Goal: Information Seeking & Learning: Learn about a topic

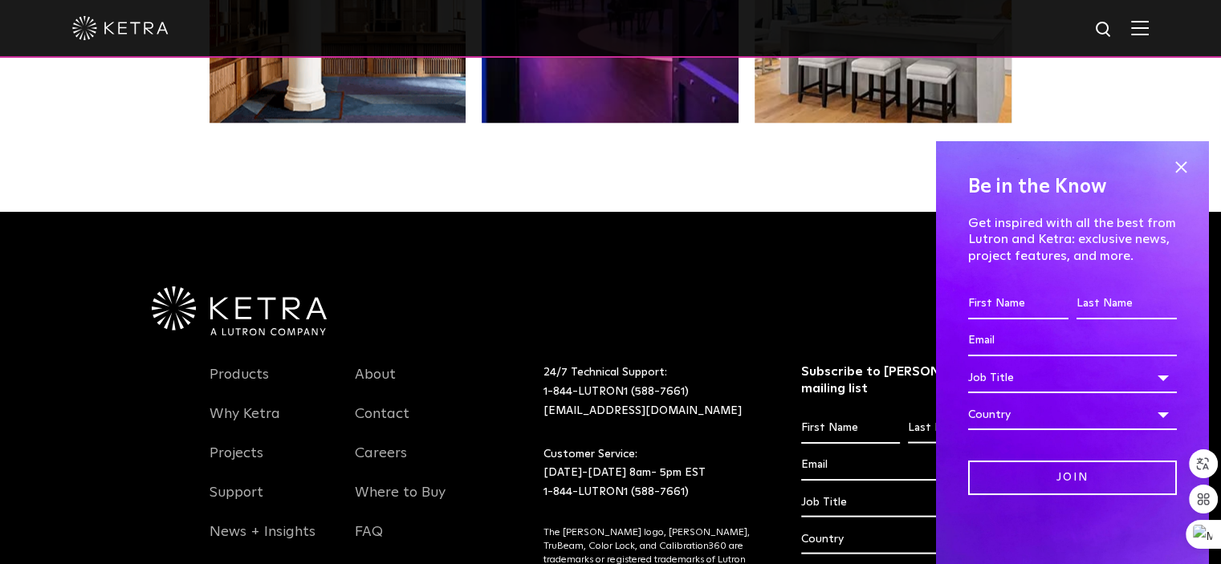
scroll to position [2, 0]
click at [1176, 160] on span at bounding box center [1181, 167] width 24 height 24
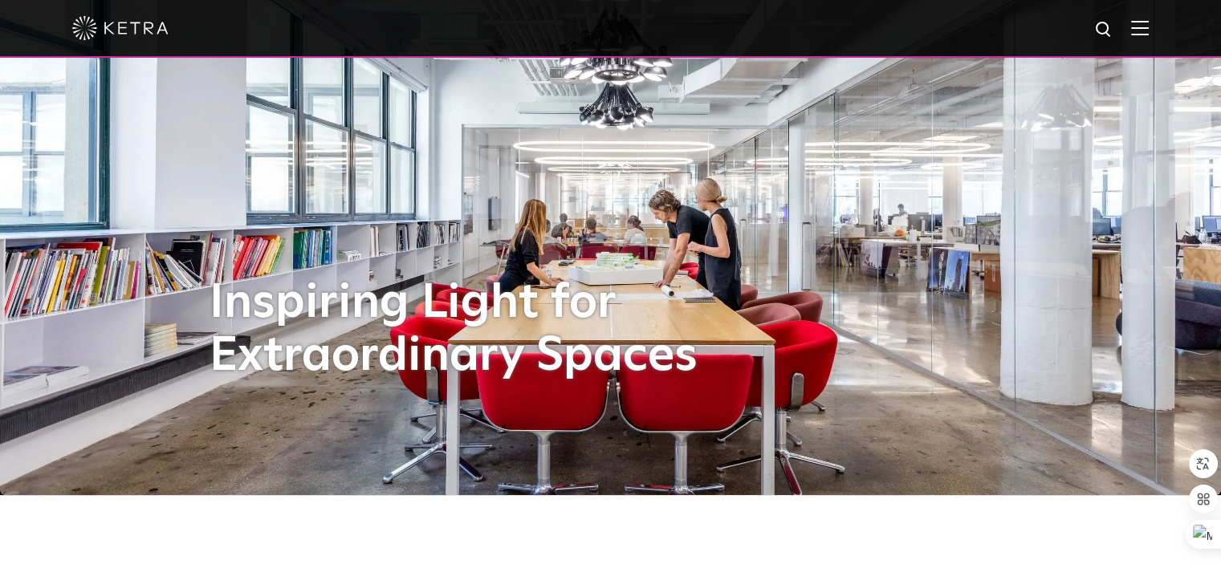
scroll to position [0, 0]
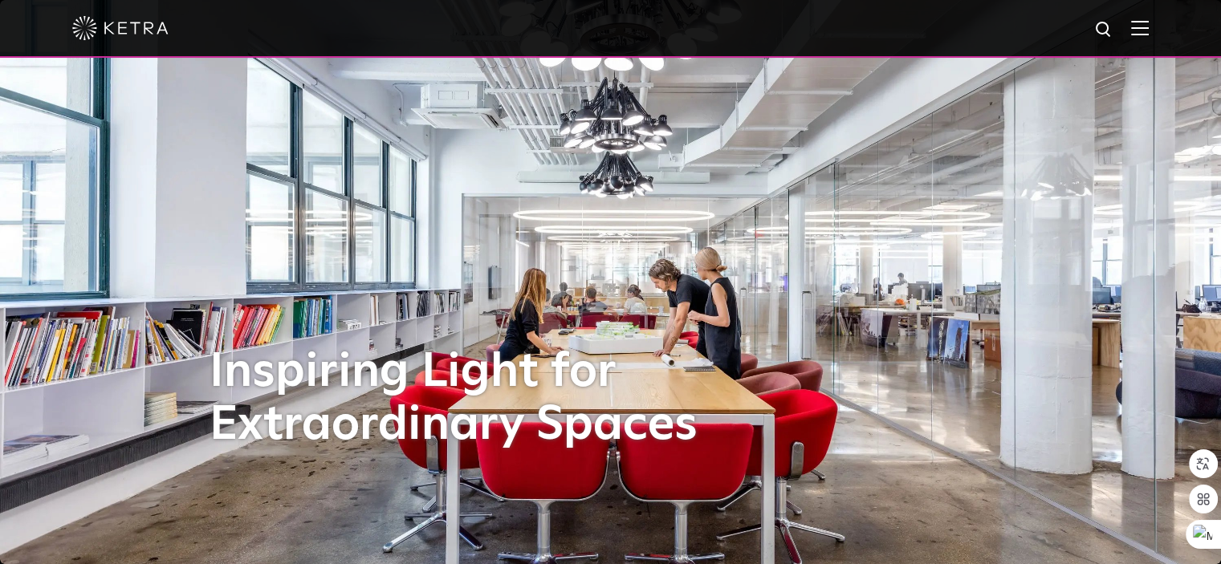
click at [114, 28] on img at bounding box center [120, 28] width 96 height 24
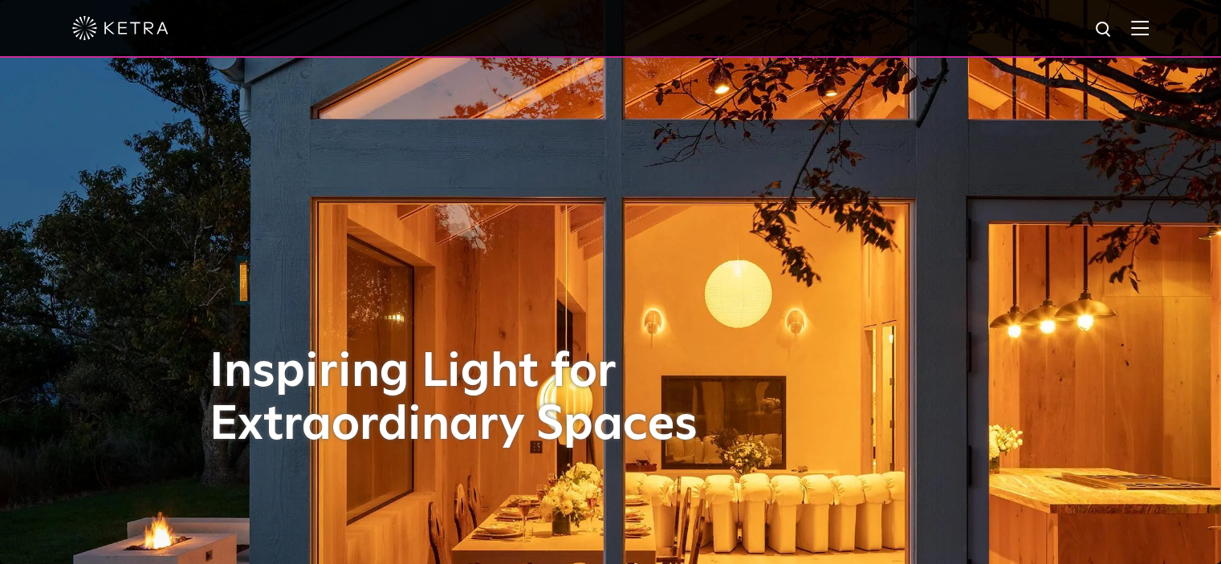
click at [1149, 34] on img at bounding box center [1140, 27] width 18 height 15
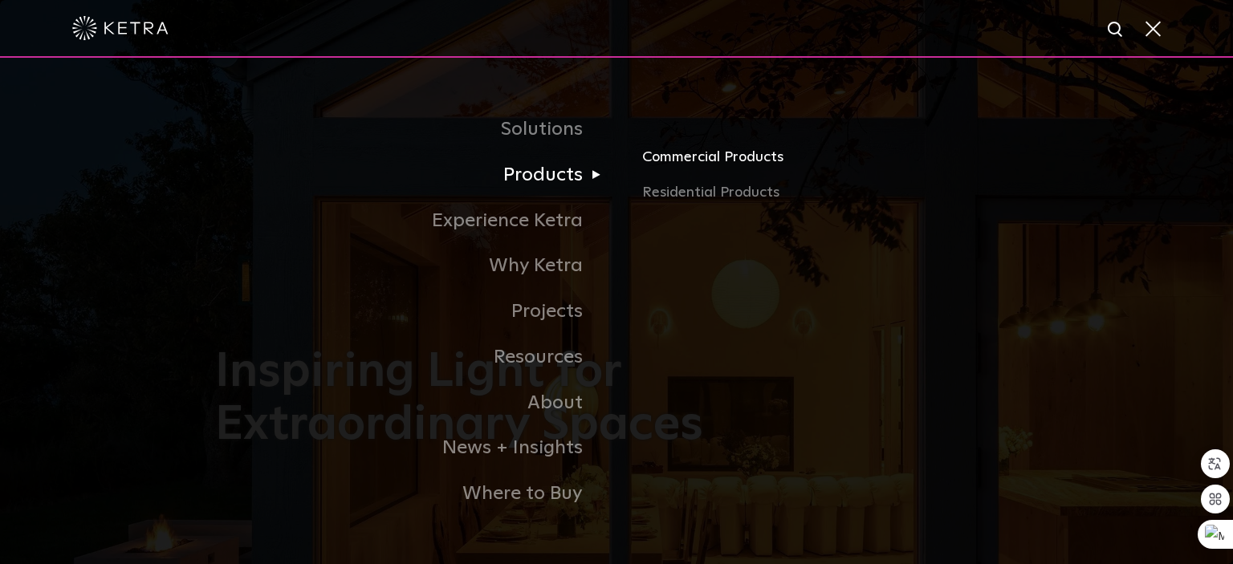
click at [736, 164] on link "Commercial Products" at bounding box center [830, 163] width 376 height 35
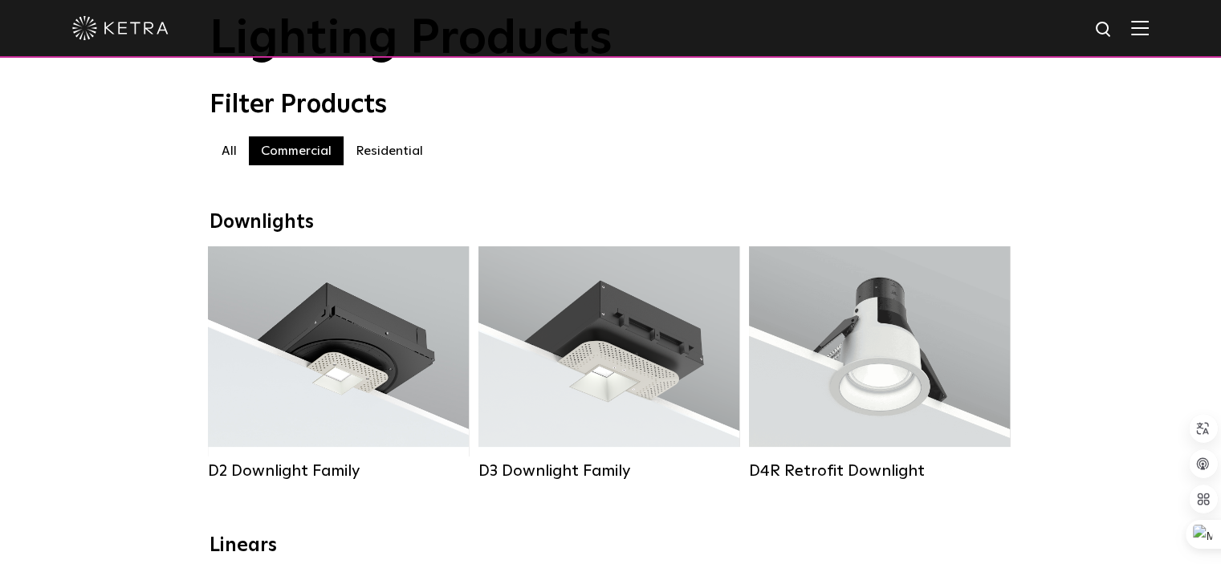
scroll to position [80, 0]
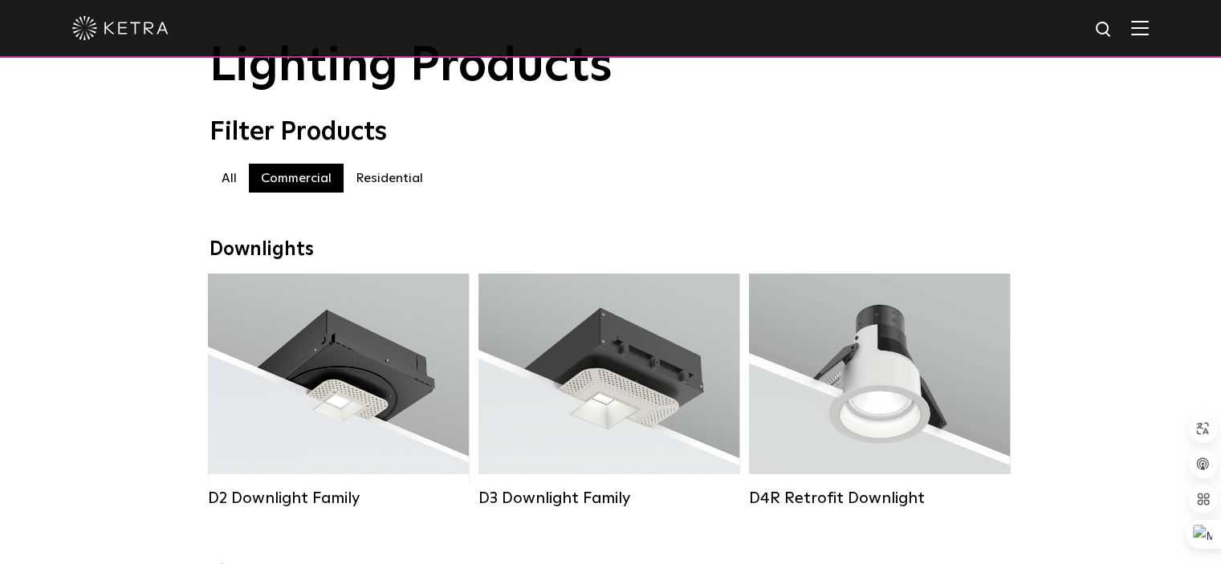
click at [384, 189] on label "Residential" at bounding box center [390, 178] width 92 height 29
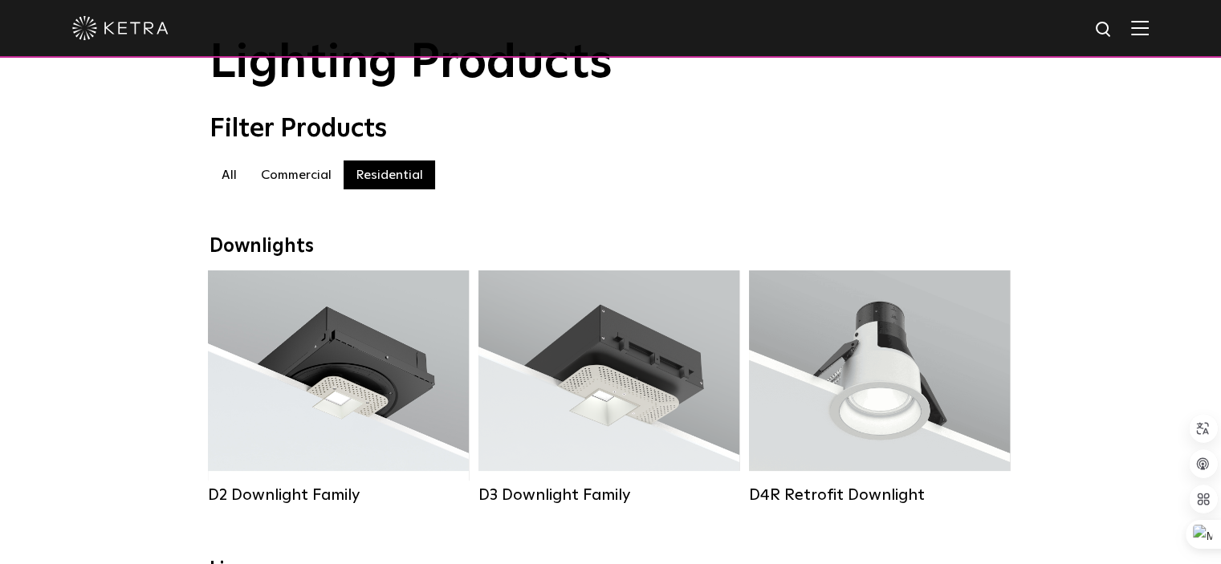
scroll to position [80, 0]
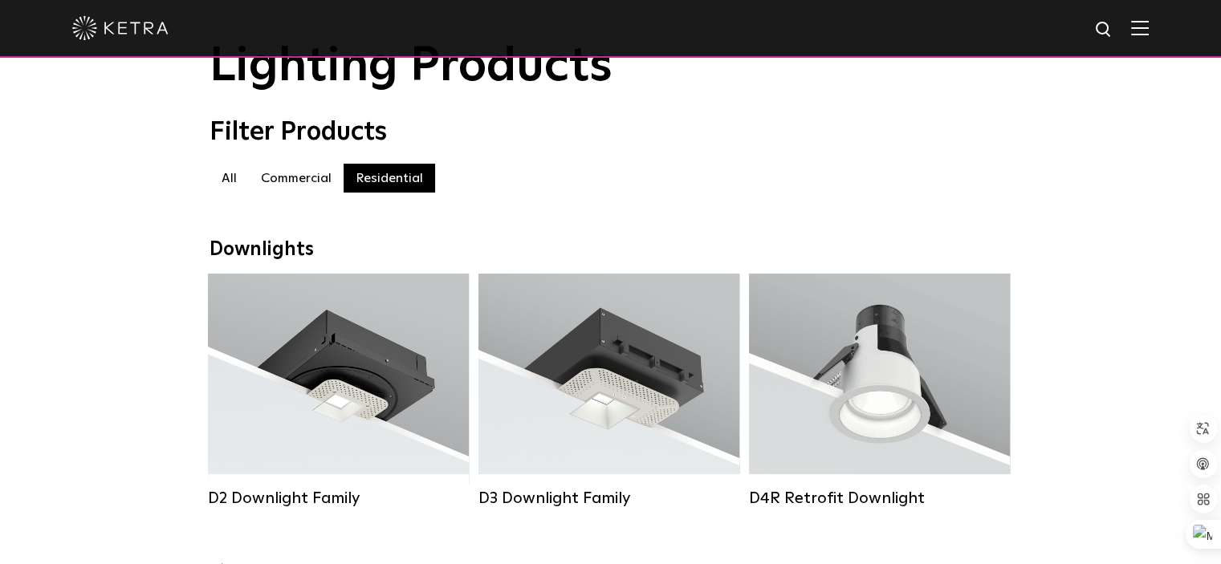
click at [281, 186] on label "Commercial" at bounding box center [296, 178] width 95 height 29
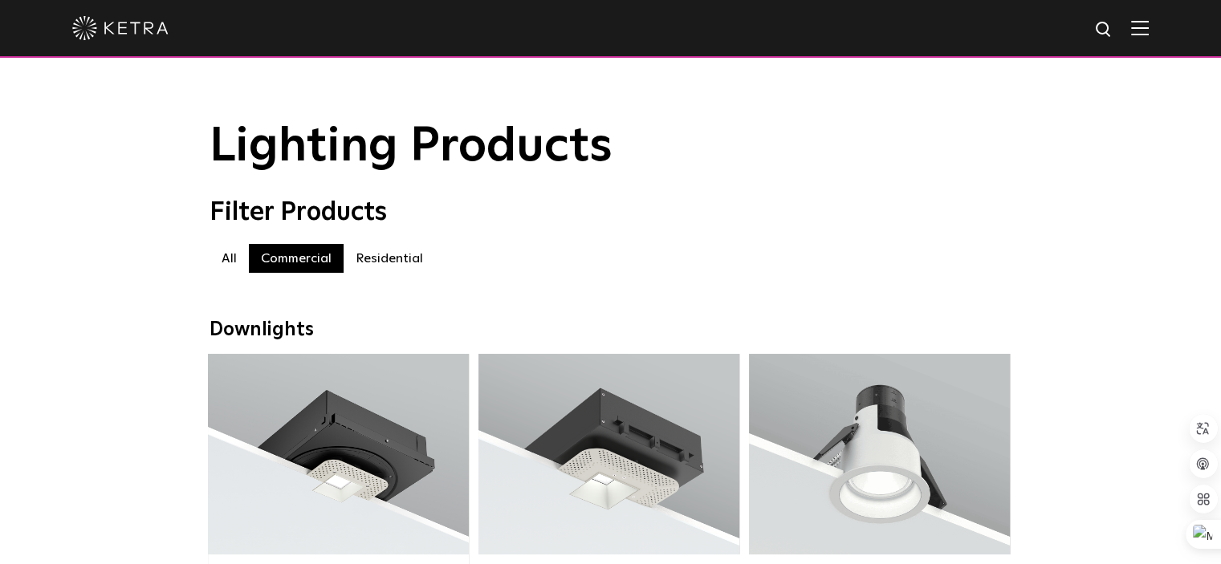
click at [362, 264] on label "Residential" at bounding box center [390, 258] width 92 height 29
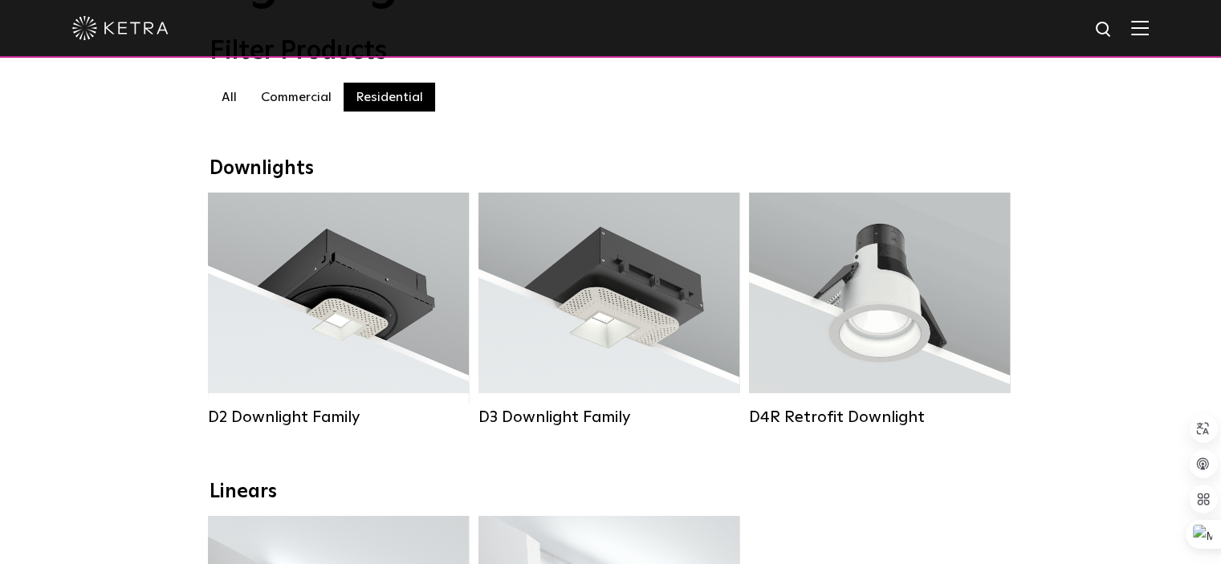
scroll to position [161, 0]
click at [292, 108] on label "Commercial" at bounding box center [296, 98] width 95 height 29
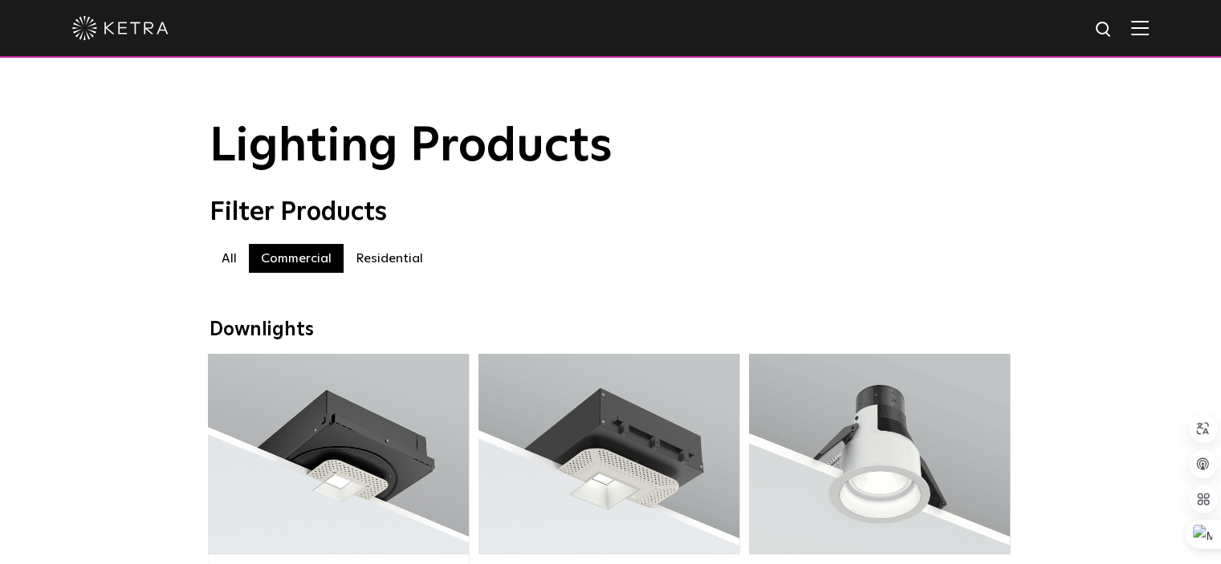
click at [376, 265] on label "Residential" at bounding box center [390, 258] width 92 height 29
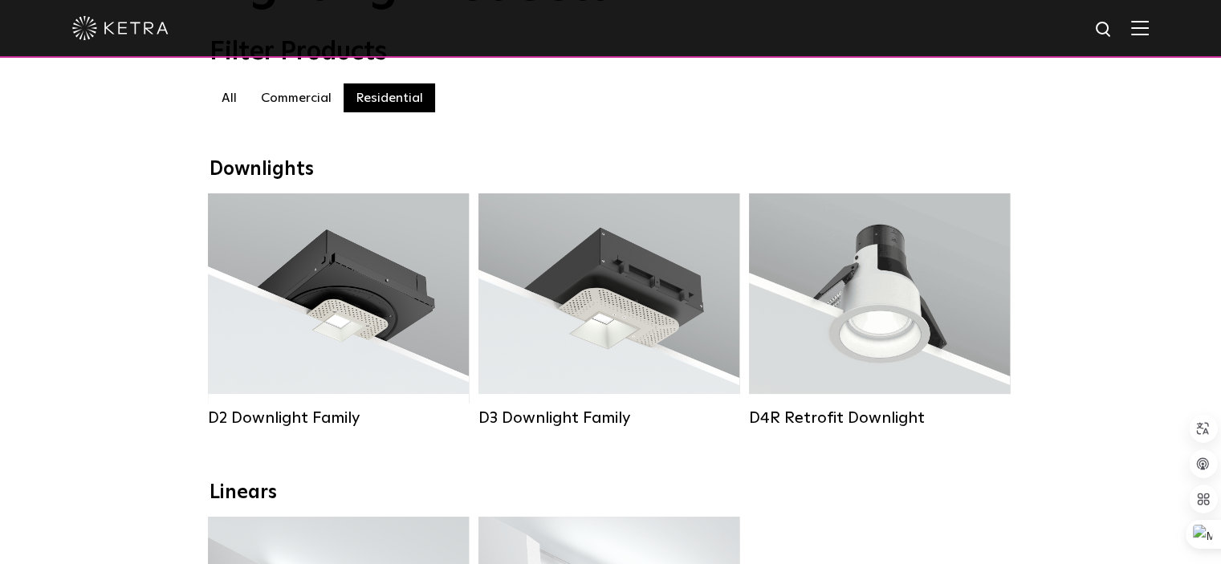
scroll to position [80, 0]
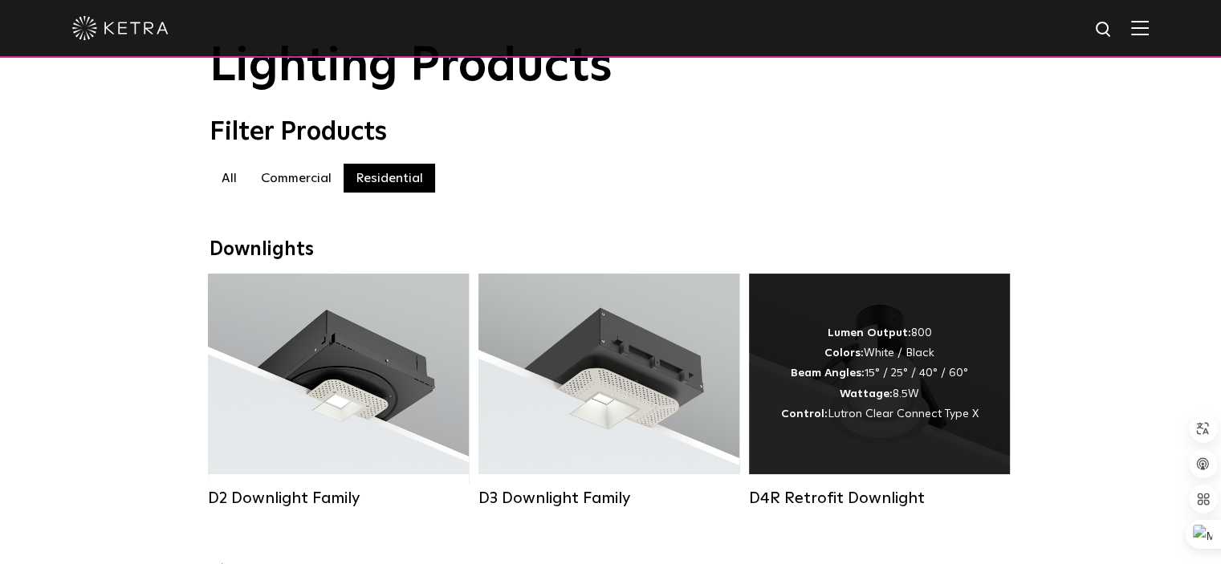
click at [822, 349] on div "Lumen Output: 800 Colors: White / Black Beam Angles: 15° / 25° / 40° / 60° Watt…" at bounding box center [880, 374] width 198 height 101
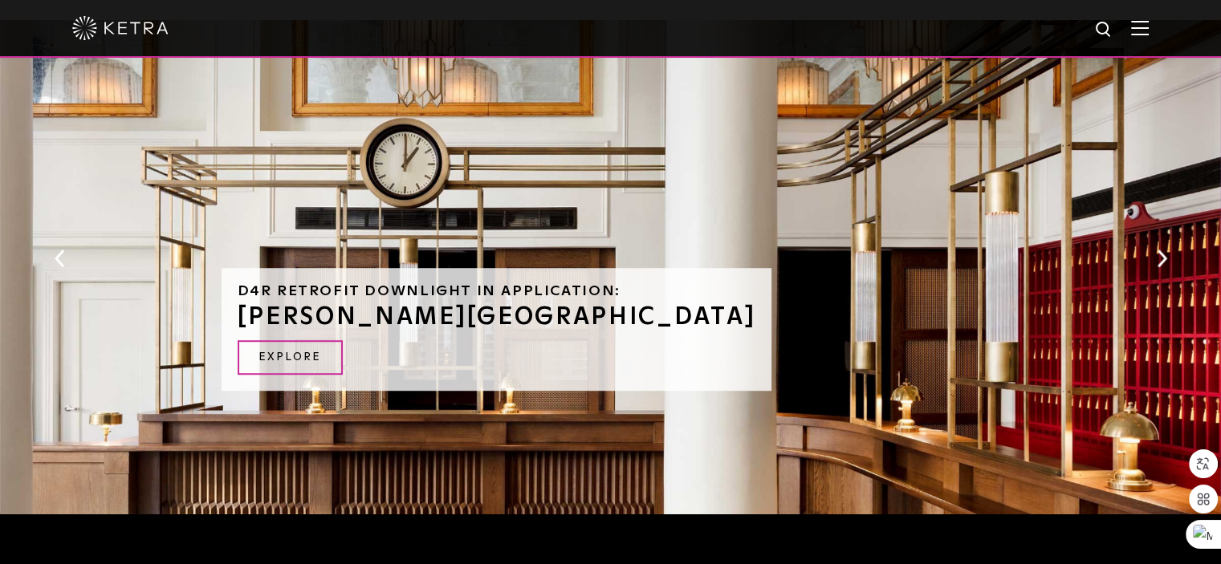
scroll to position [803, 0]
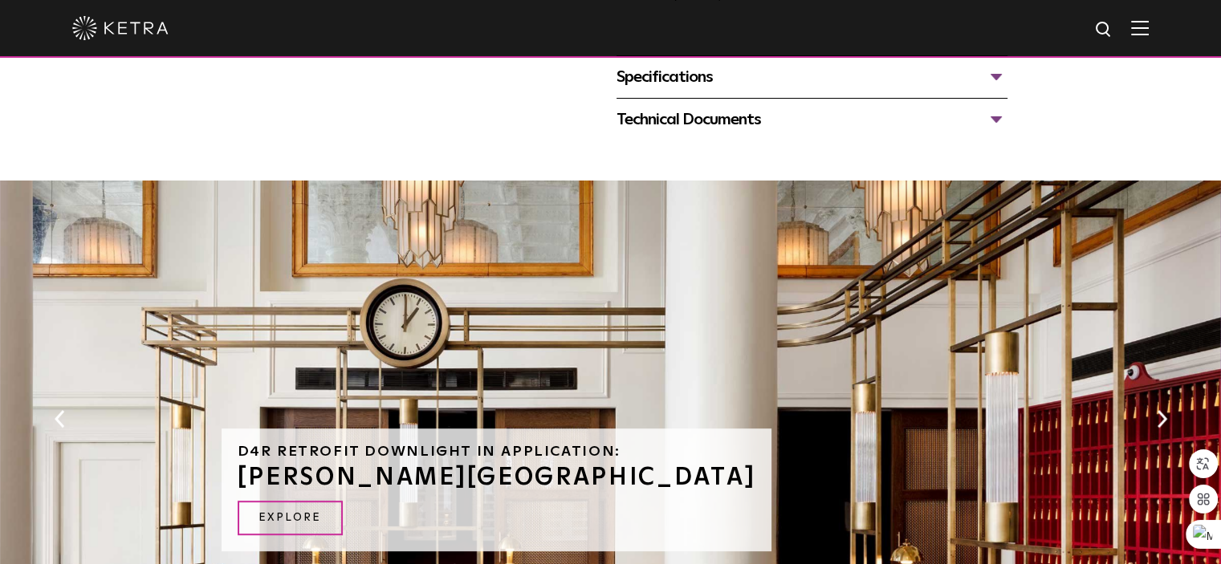
click at [735, 84] on div "Specifications" at bounding box center [812, 77] width 391 height 26
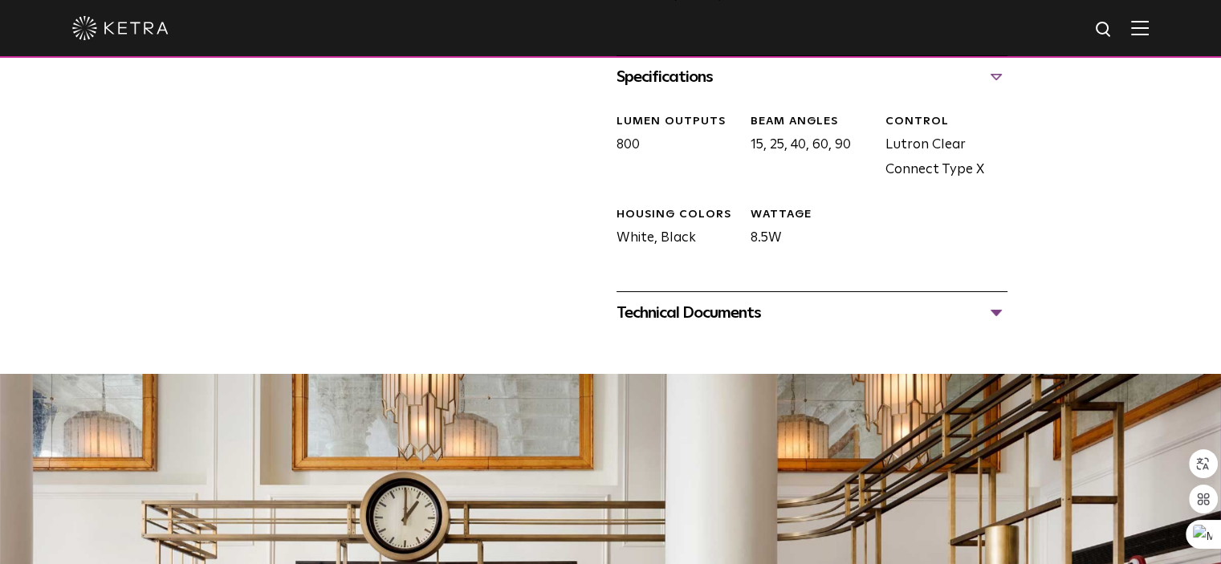
click at [787, 324] on div "Technical Documents" at bounding box center [812, 313] width 391 height 26
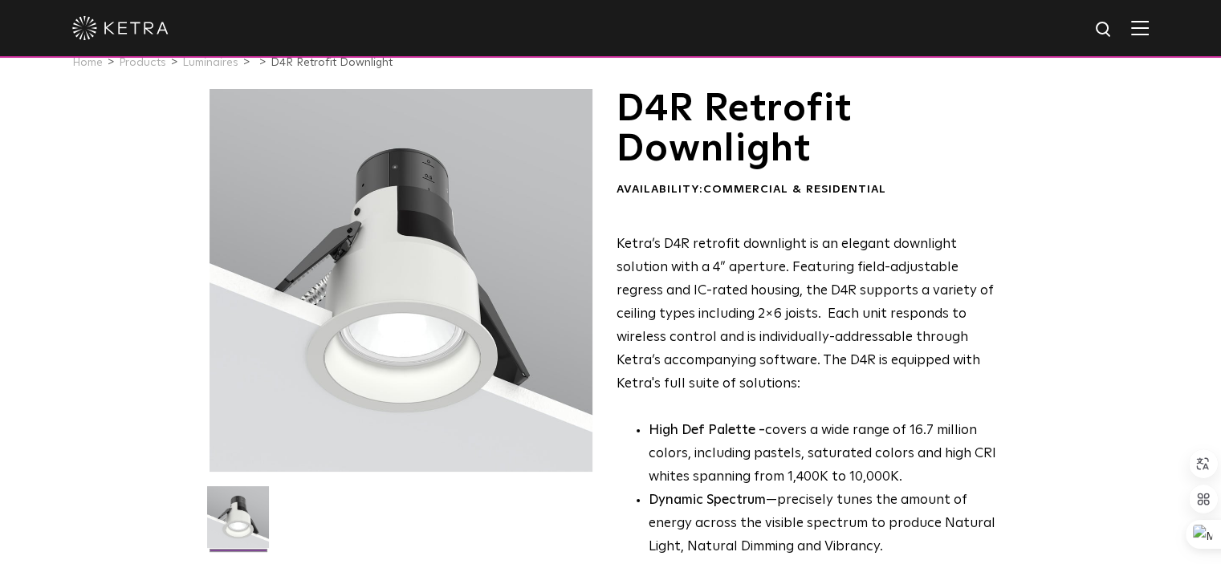
scroll to position [0, 0]
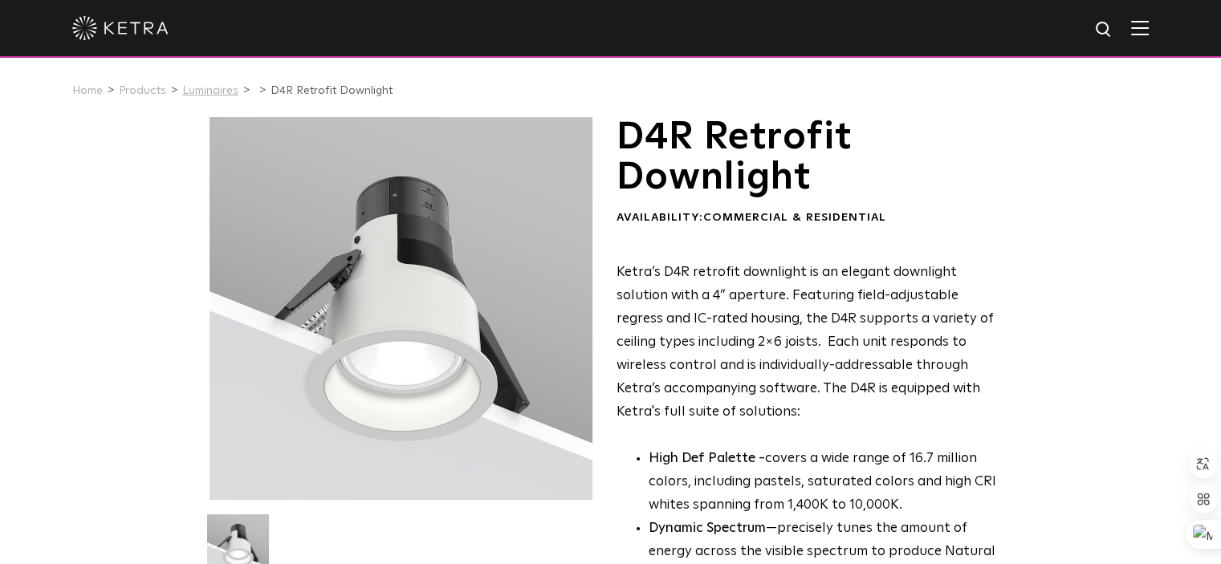
click at [205, 92] on link "Luminaires" at bounding box center [210, 90] width 56 height 11
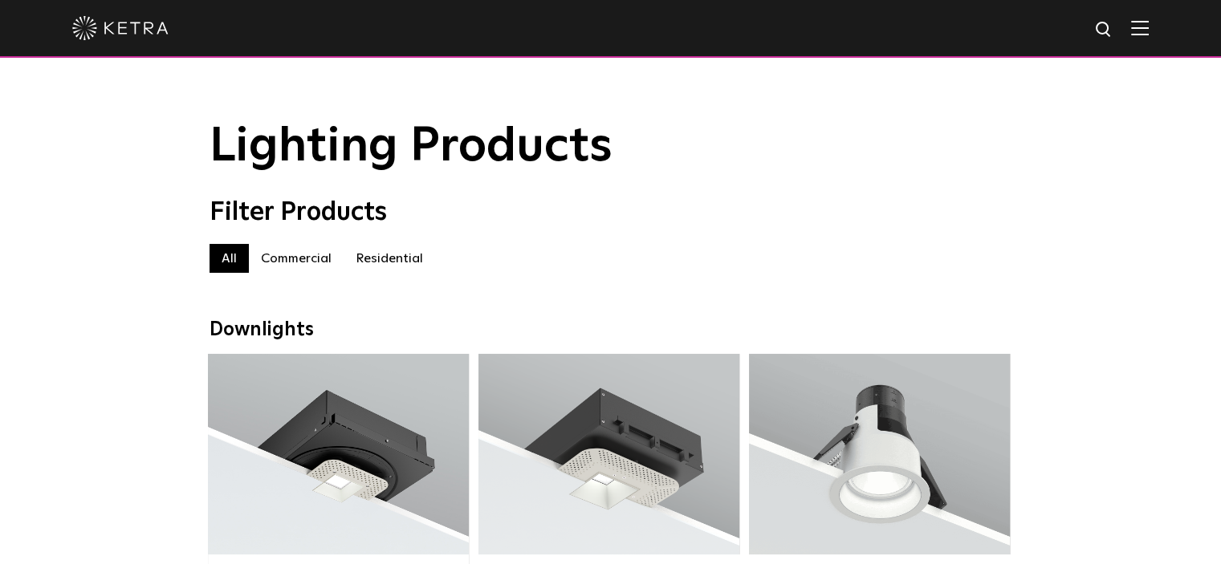
click at [314, 257] on label "Commercial" at bounding box center [296, 258] width 95 height 29
click at [380, 259] on label "Residential" at bounding box center [390, 258] width 92 height 29
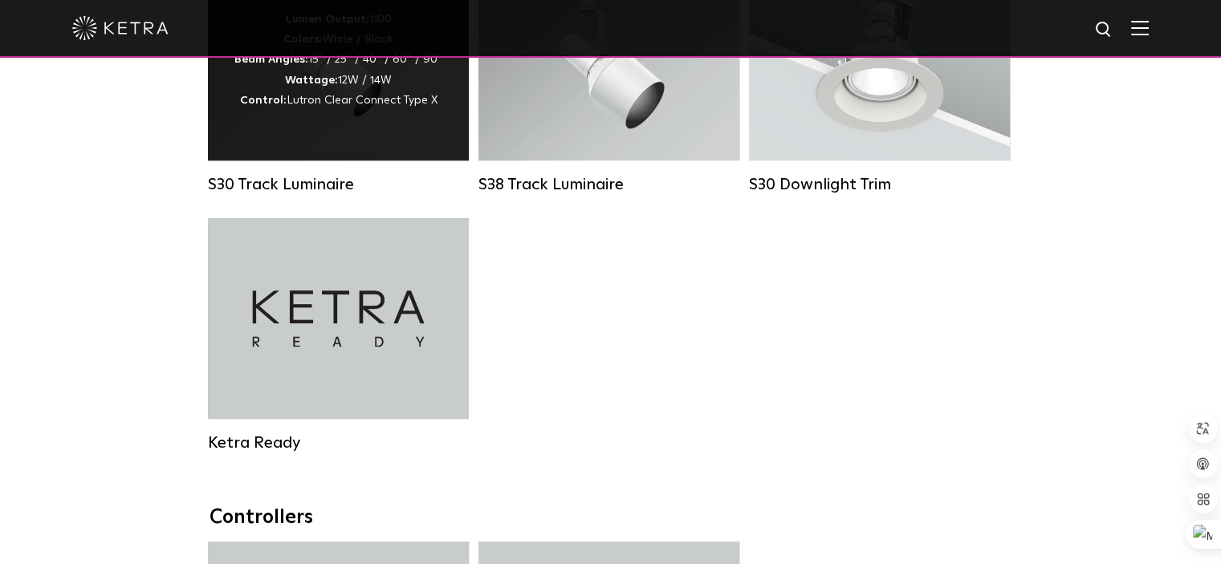
scroll to position [1124, 0]
